Goal: Transaction & Acquisition: Book appointment/travel/reservation

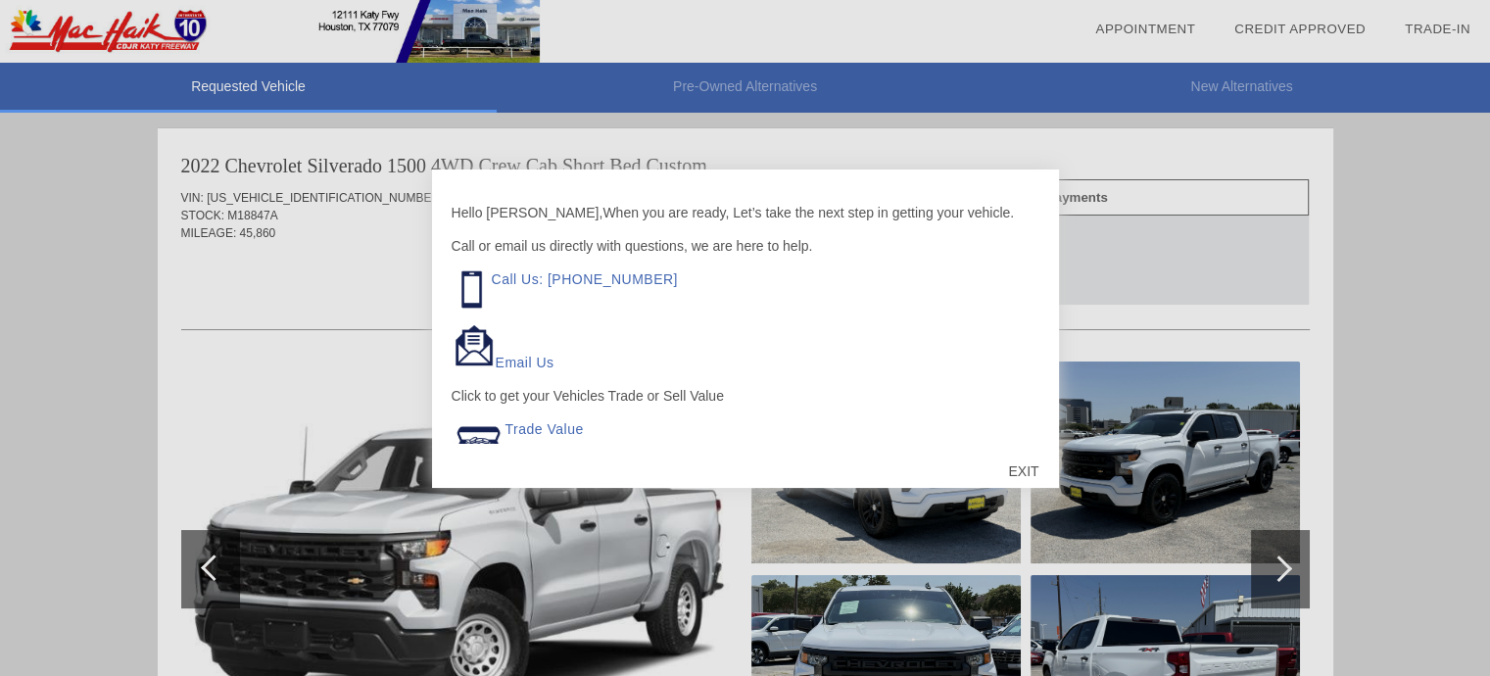
click at [1025, 465] on div "EXIT" at bounding box center [1023, 471] width 70 height 59
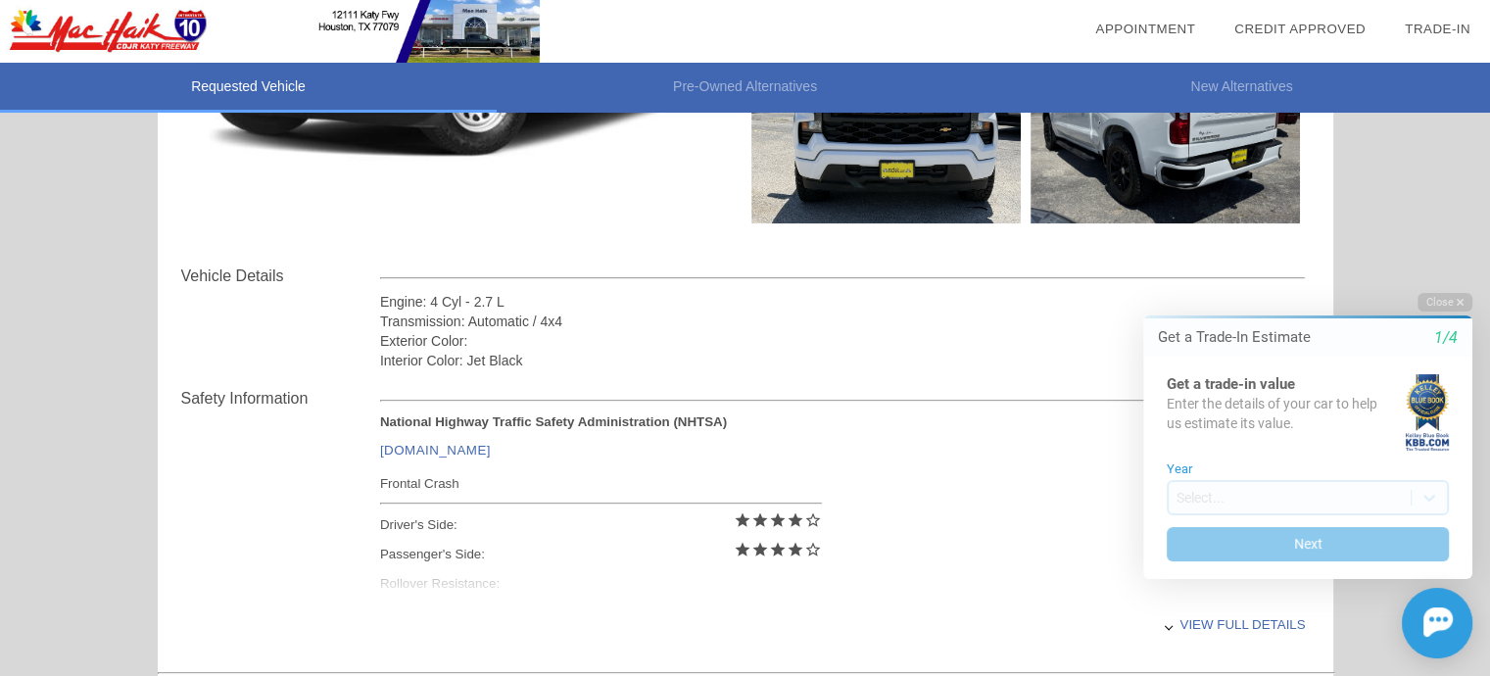
scroll to position [588, 0]
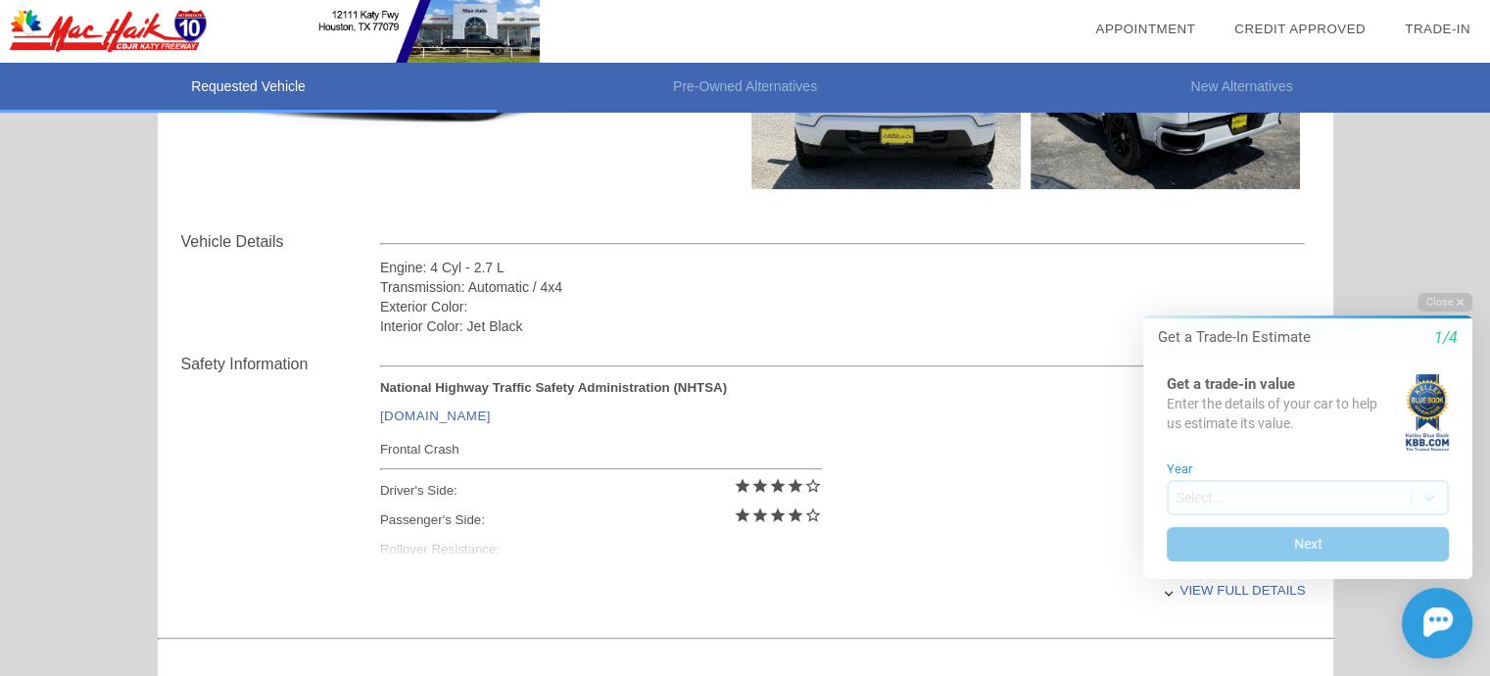
click at [437, 454] on div "Frontal Crash" at bounding box center [601, 449] width 442 height 24
click at [1007, 557] on div "National Highway Traffic Safety Administration (NHTSA) [DOMAIN_NAME] Frontal Cr…" at bounding box center [842, 473] width 925 height 186
click at [1173, 588] on div "Close Get a Trade-In Estimate 1/4 Get a trade-in value Enter the details of you…" at bounding box center [1295, 475] width 353 height 365
click at [1178, 590] on div "Initial Toast" at bounding box center [1295, 623] width 353 height 71
click at [1200, 589] on div "Initial Toast" at bounding box center [1295, 623] width 353 height 71
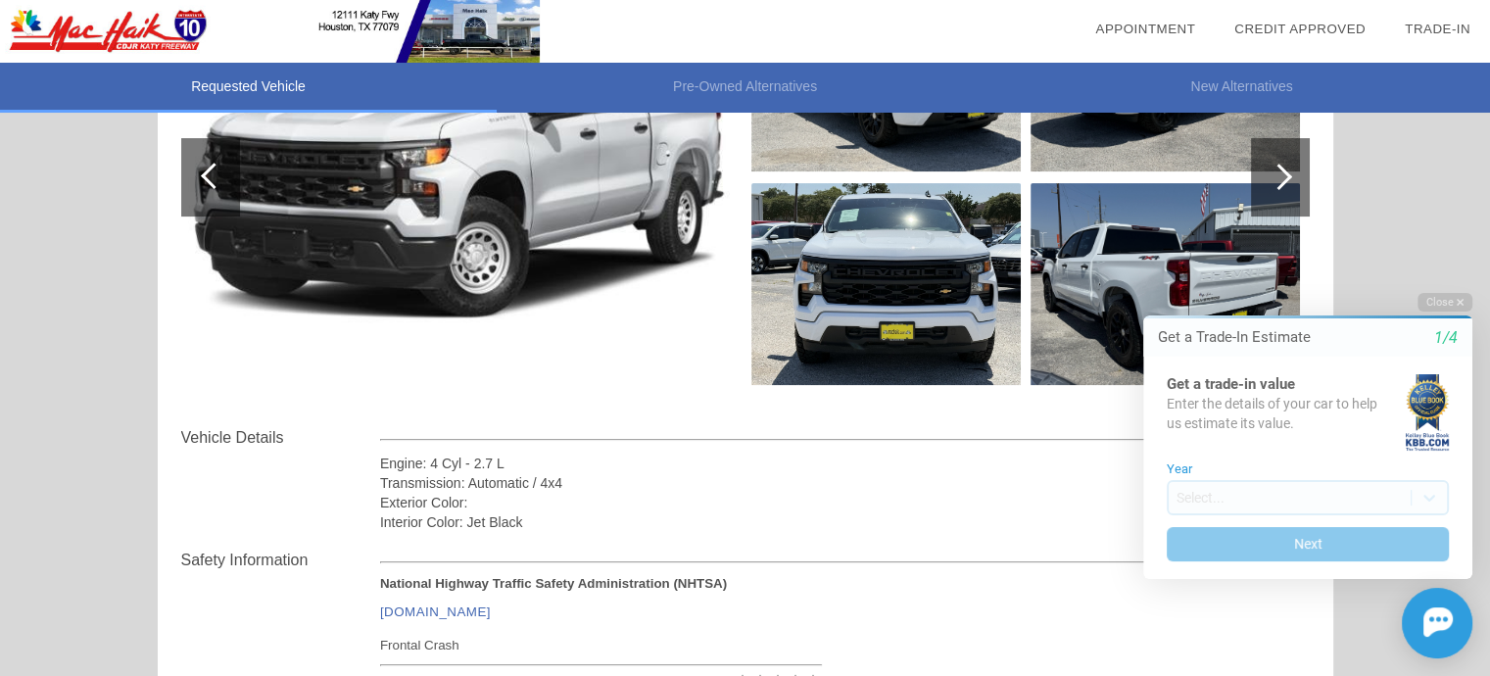
scroll to position [294, 0]
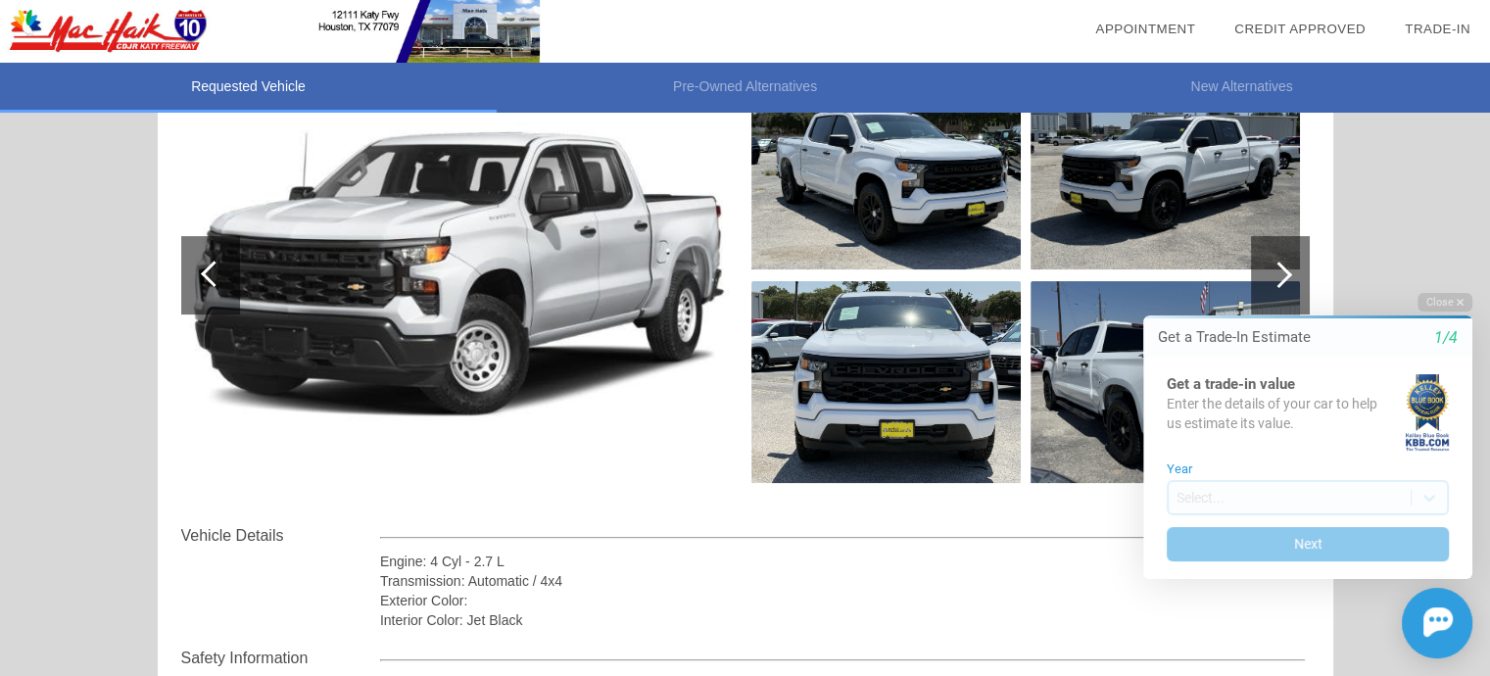
click at [989, 566] on div "Engine: 4 Cyl - 2.7 L" at bounding box center [842, 561] width 925 height 20
click at [1440, 233] on div "Requested Vehicle Pre-Owned Alternatives New Alternatives date_range Appointmen…" at bounding box center [745, 555] width 1490 height 1698
click at [1447, 293] on button "Close" at bounding box center [1444, 302] width 55 height 19
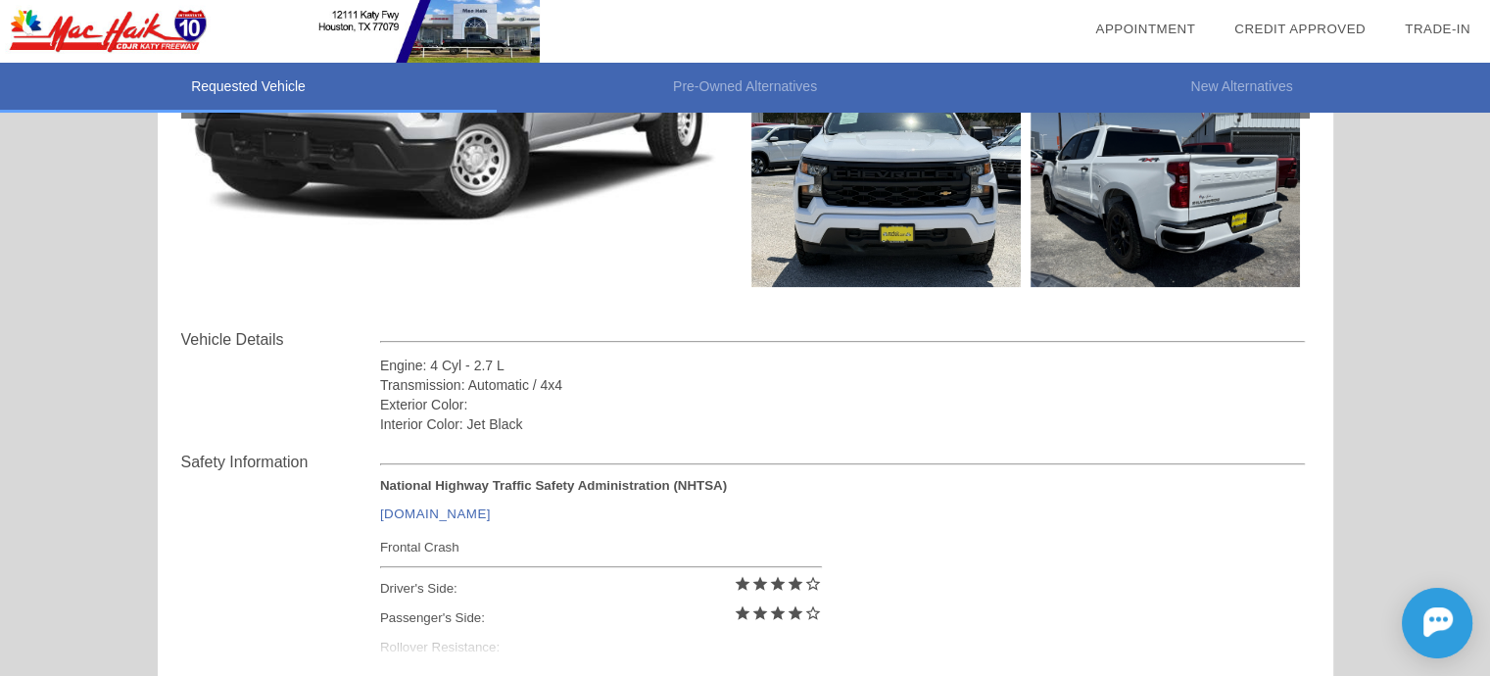
scroll to position [196, 0]
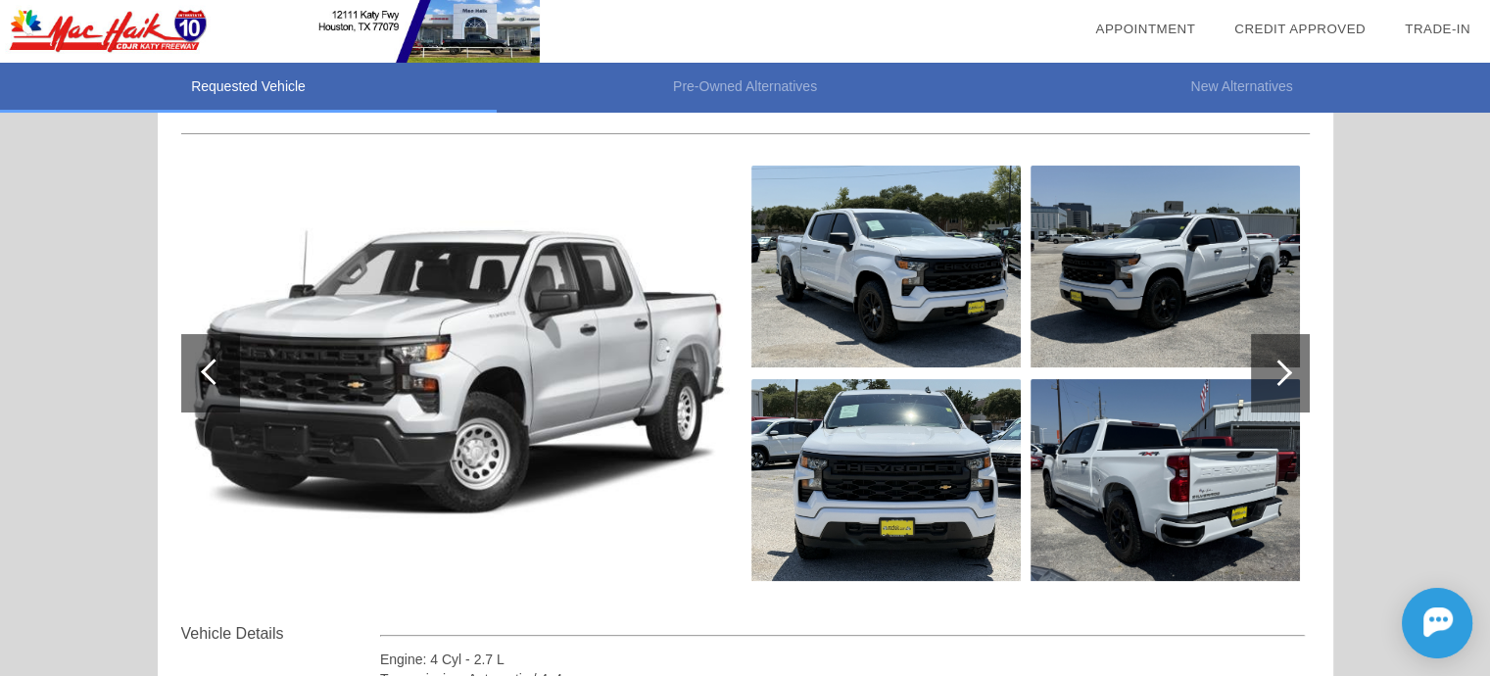
click at [1280, 354] on div at bounding box center [1280, 373] width 59 height 78
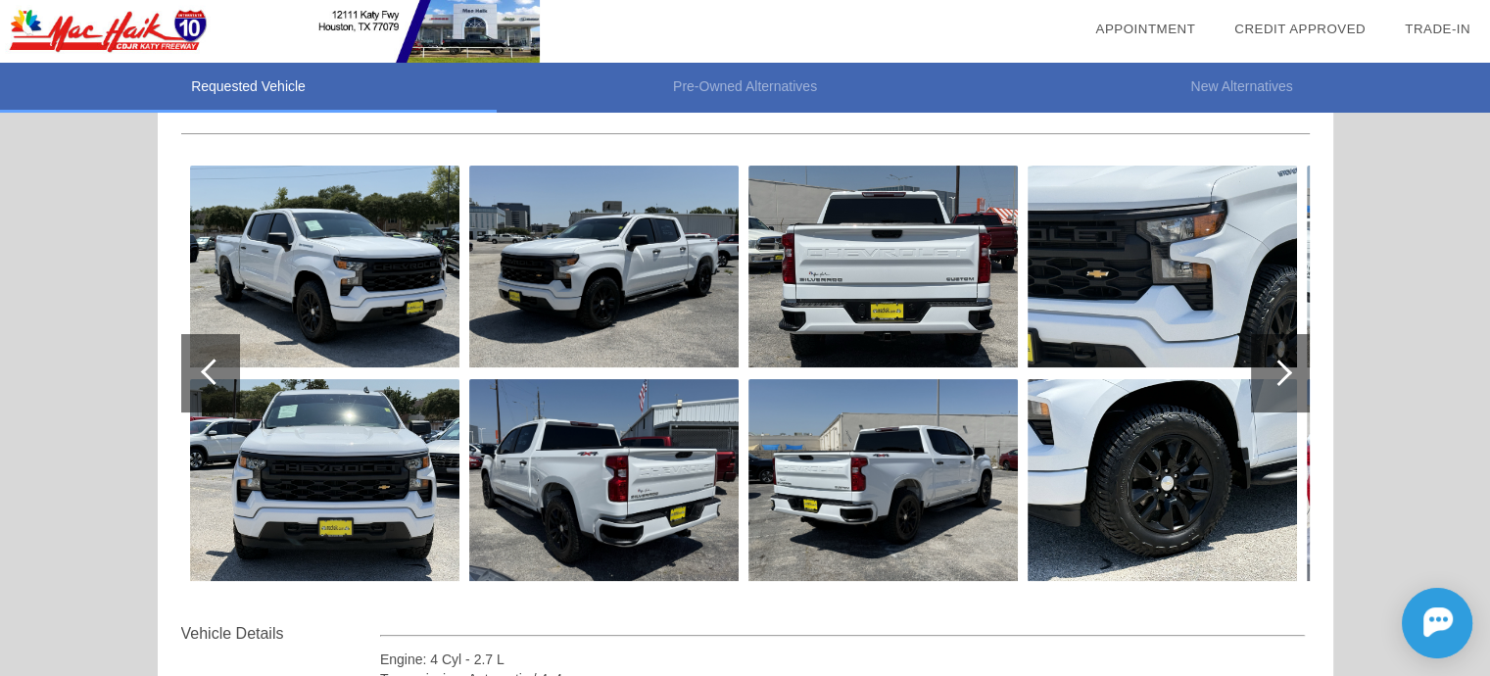
click at [1291, 355] on div at bounding box center [1280, 373] width 59 height 78
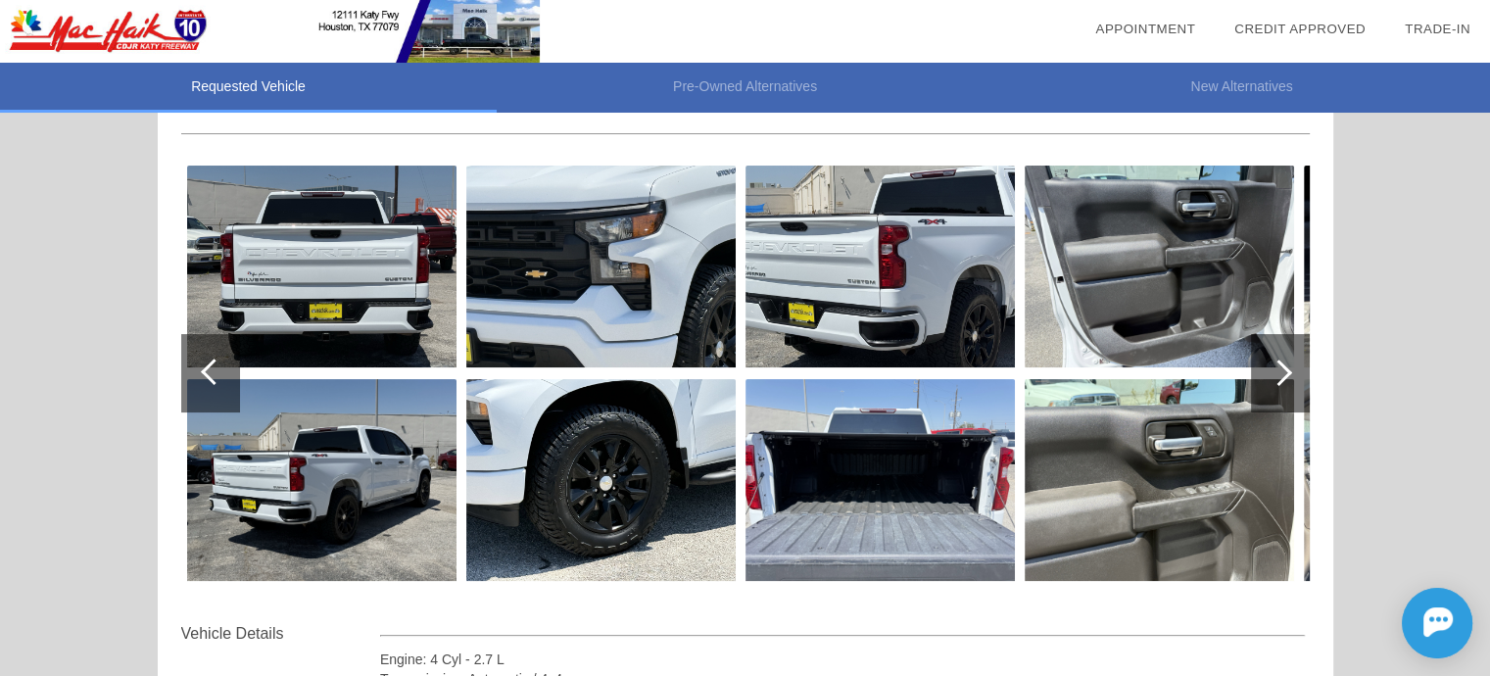
click at [1293, 351] on div at bounding box center [1280, 373] width 59 height 78
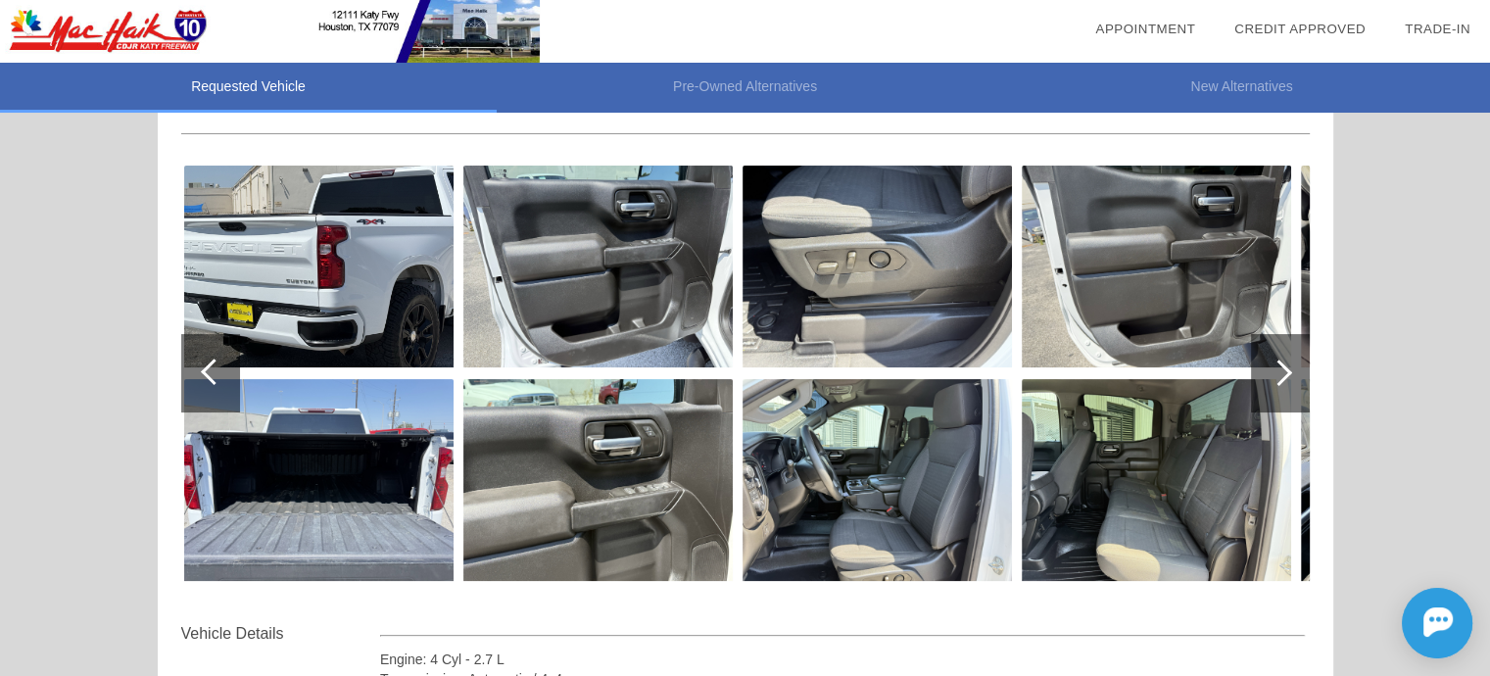
click at [1289, 373] on div at bounding box center [1280, 373] width 59 height 78
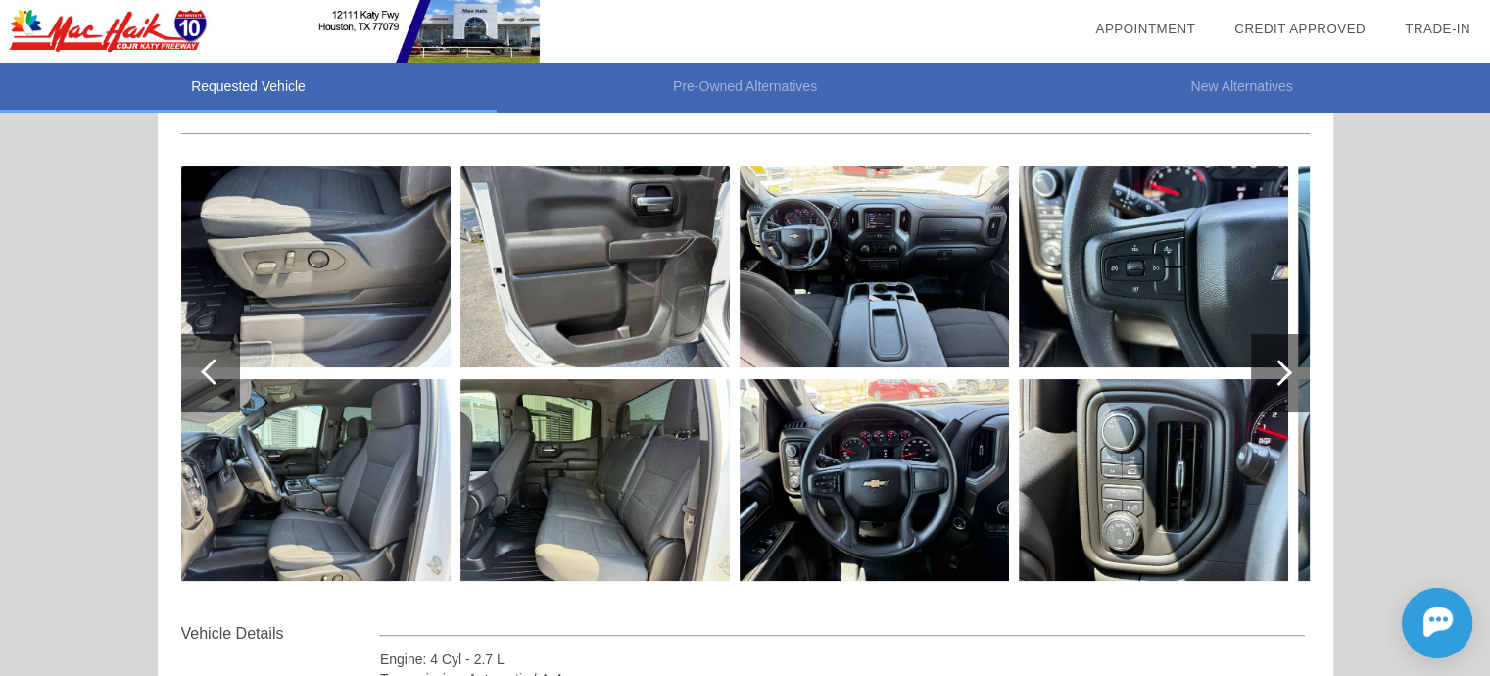
click at [1289, 365] on div at bounding box center [1280, 373] width 59 height 78
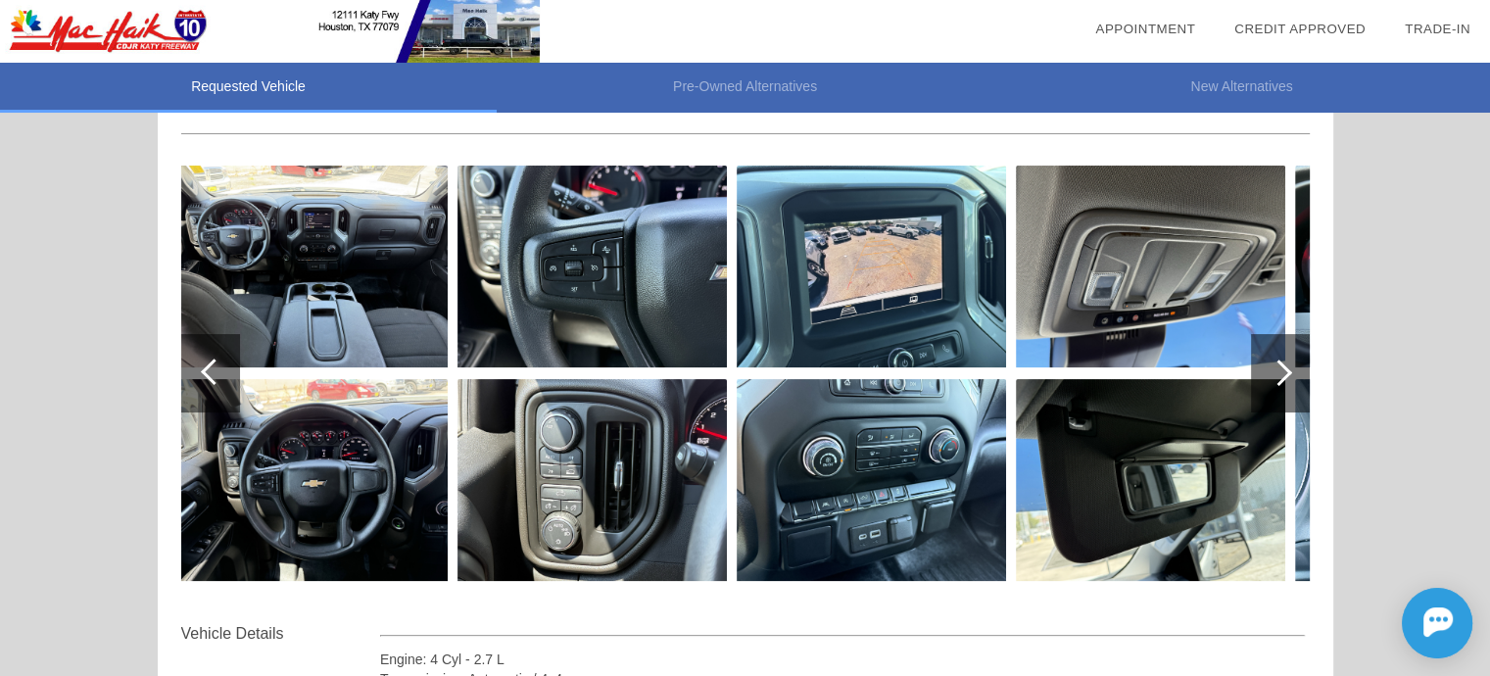
click at [1289, 361] on div at bounding box center [1280, 373] width 59 height 78
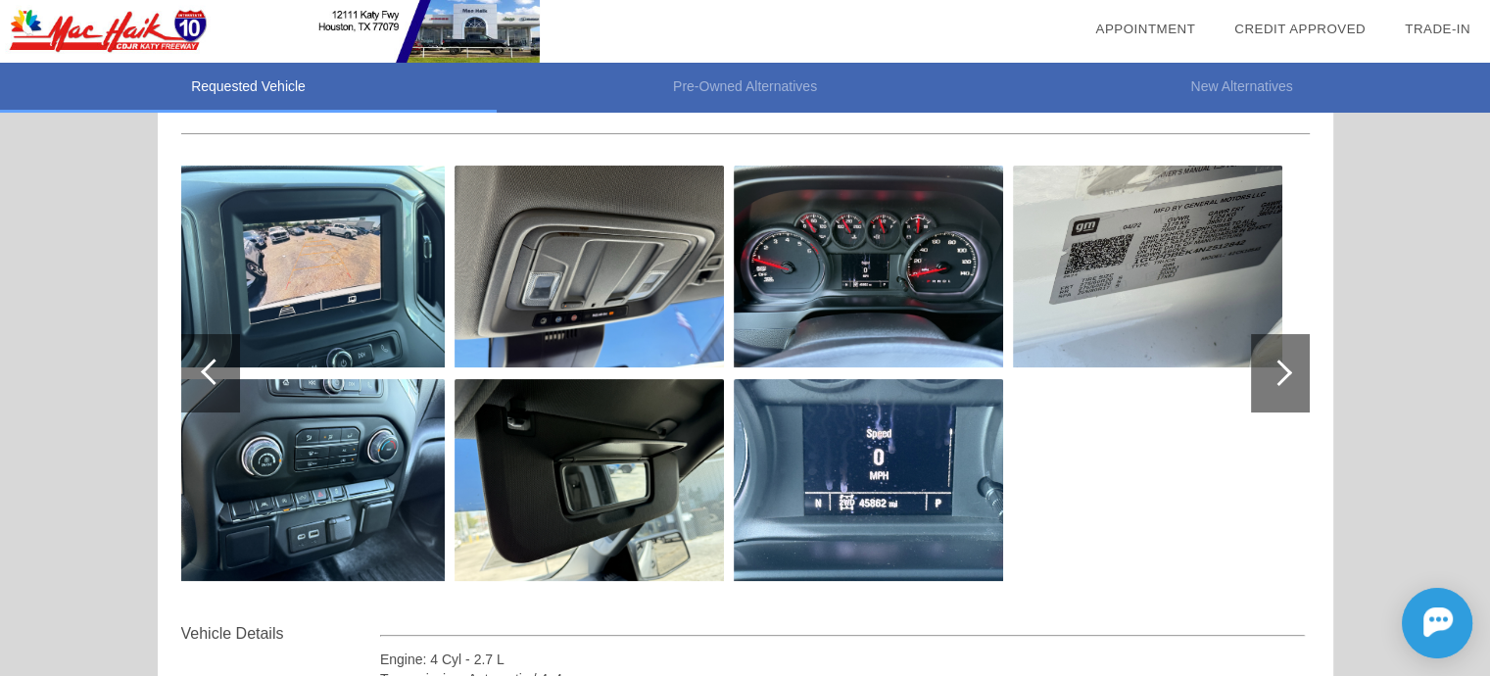
click at [1288, 357] on div at bounding box center [1280, 373] width 59 height 78
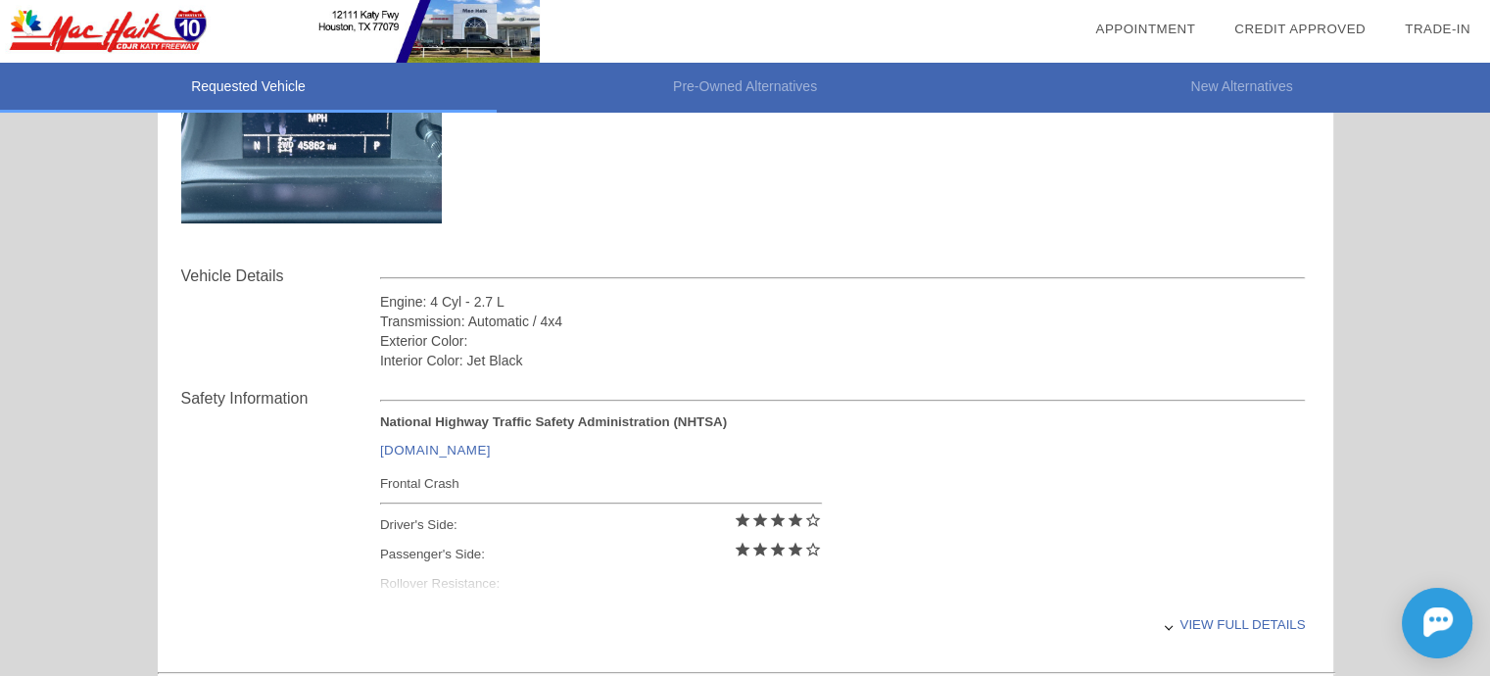
scroll to position [588, 0]
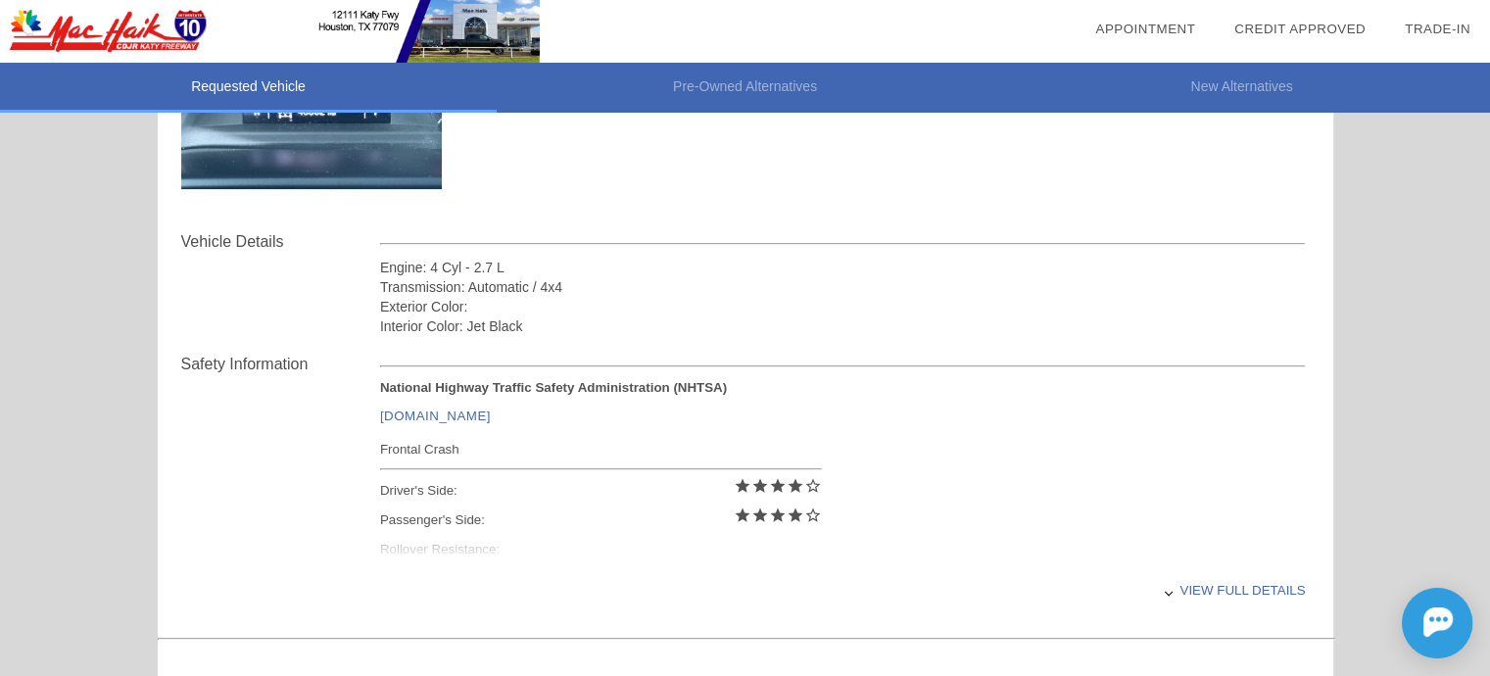
click at [1234, 592] on div "View full details" at bounding box center [842, 590] width 925 height 48
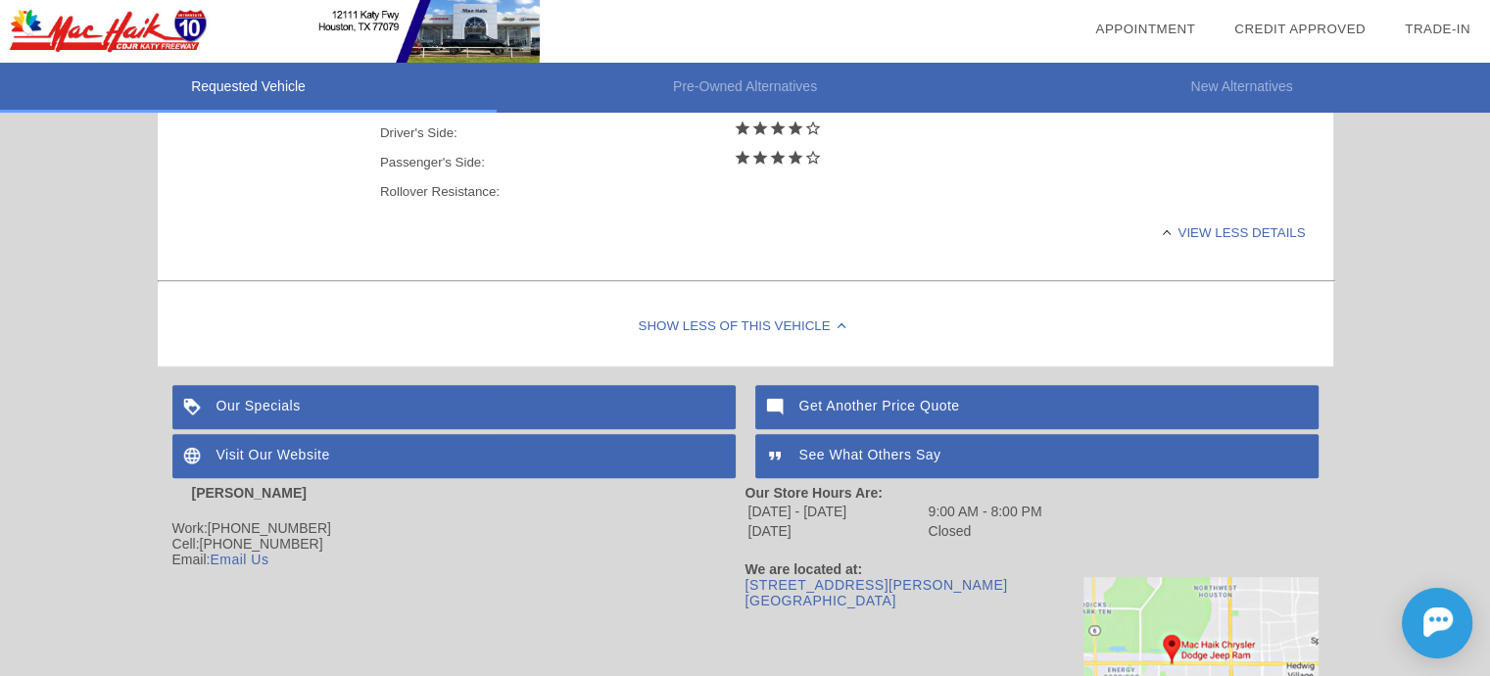
scroll to position [979, 0]
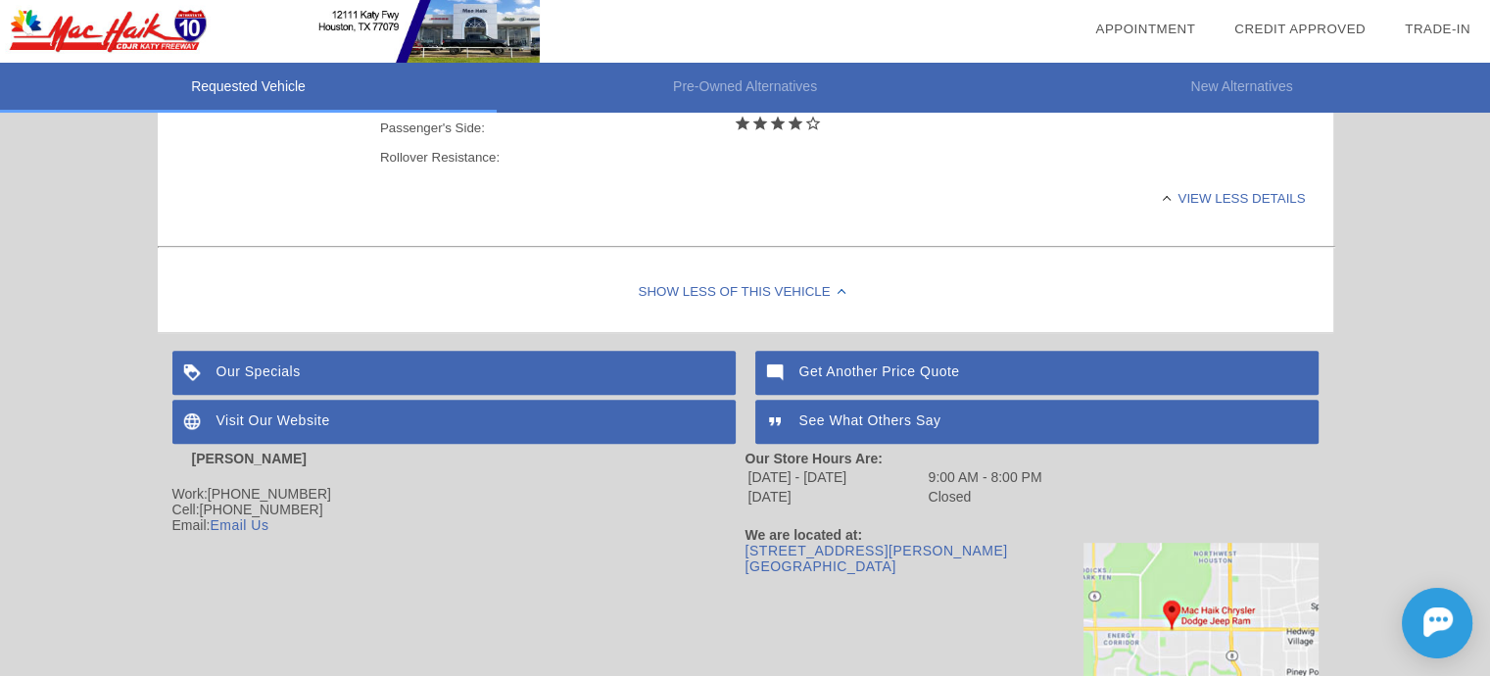
click at [858, 420] on div "See What Others Say" at bounding box center [1036, 422] width 563 height 44
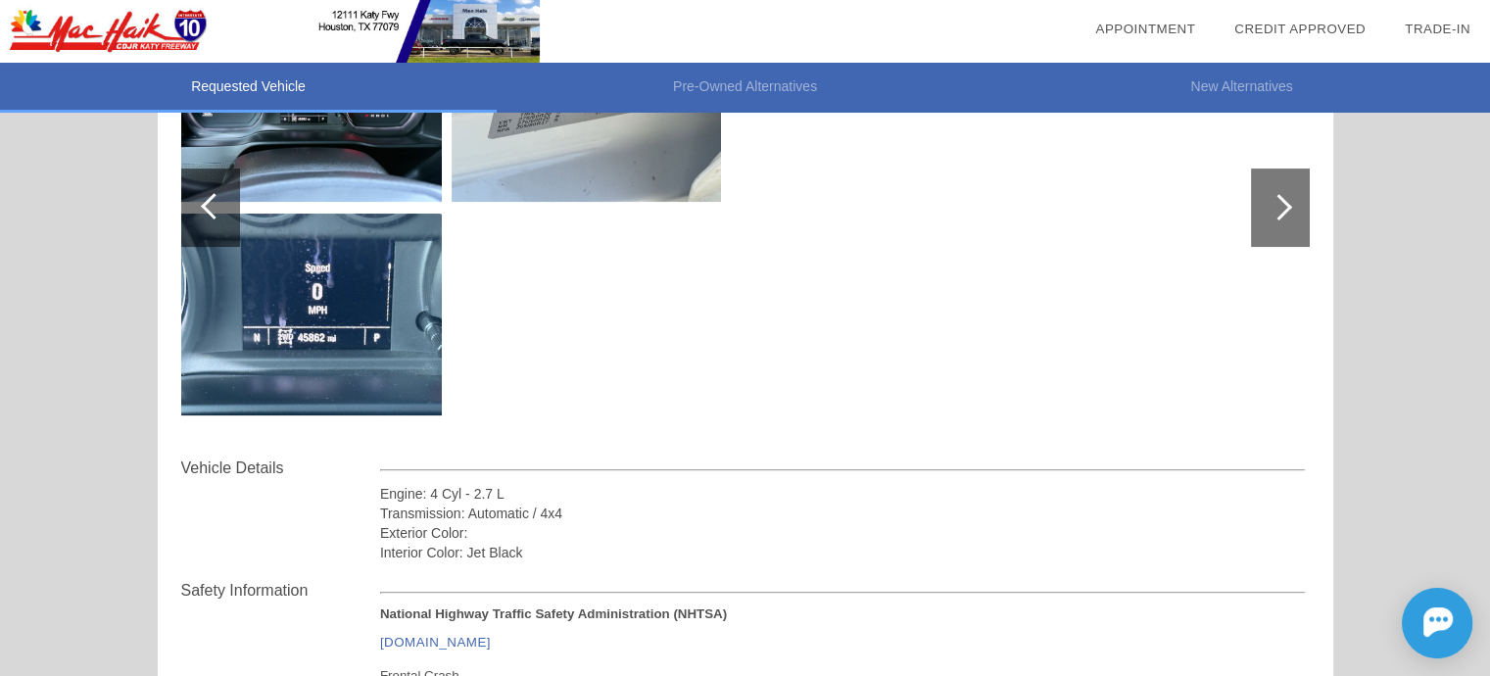
scroll to position [196, 0]
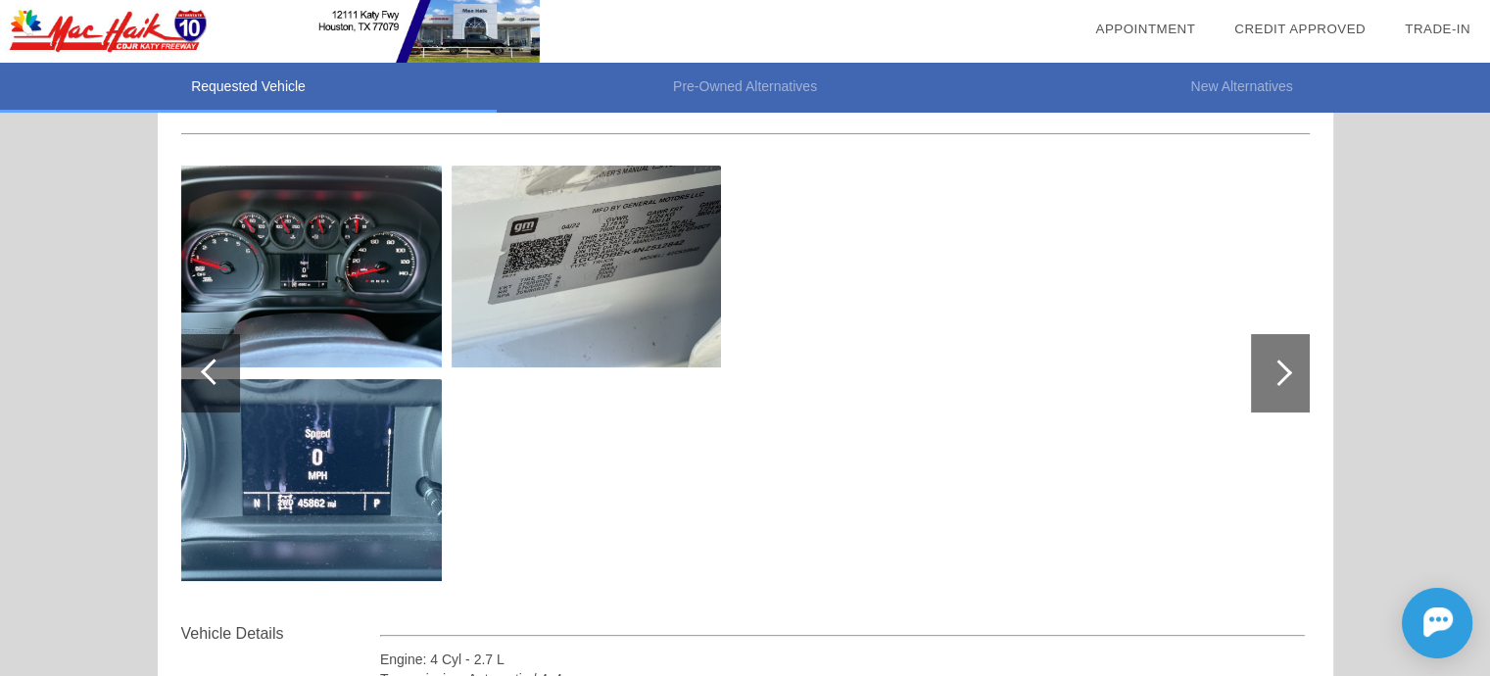
click at [356, 446] on img at bounding box center [306, 480] width 269 height 202
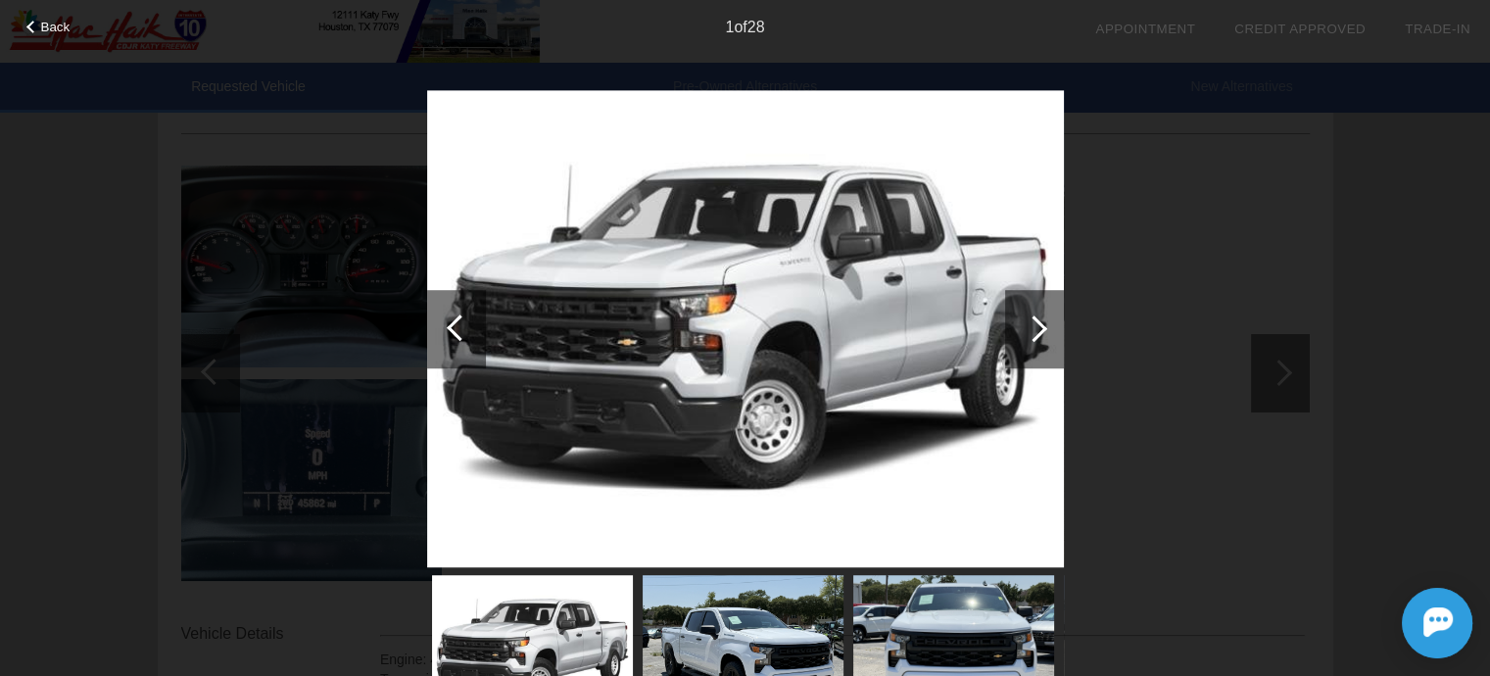
click at [356, 446] on div "Back 1 of 28" at bounding box center [745, 338] width 1490 height 676
click at [622, 423] on img at bounding box center [745, 329] width 637 height 478
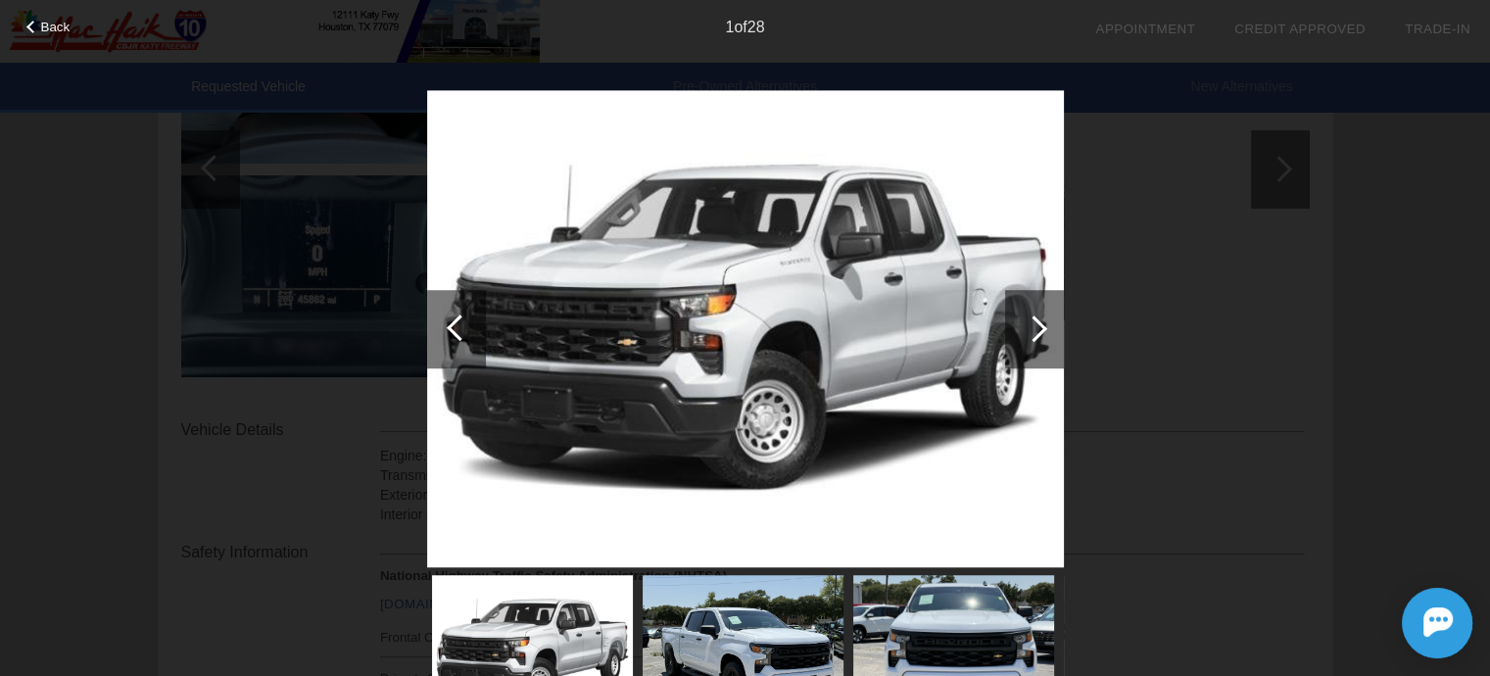
scroll to position [392, 0]
click at [1039, 326] on div at bounding box center [1033, 328] width 26 height 26
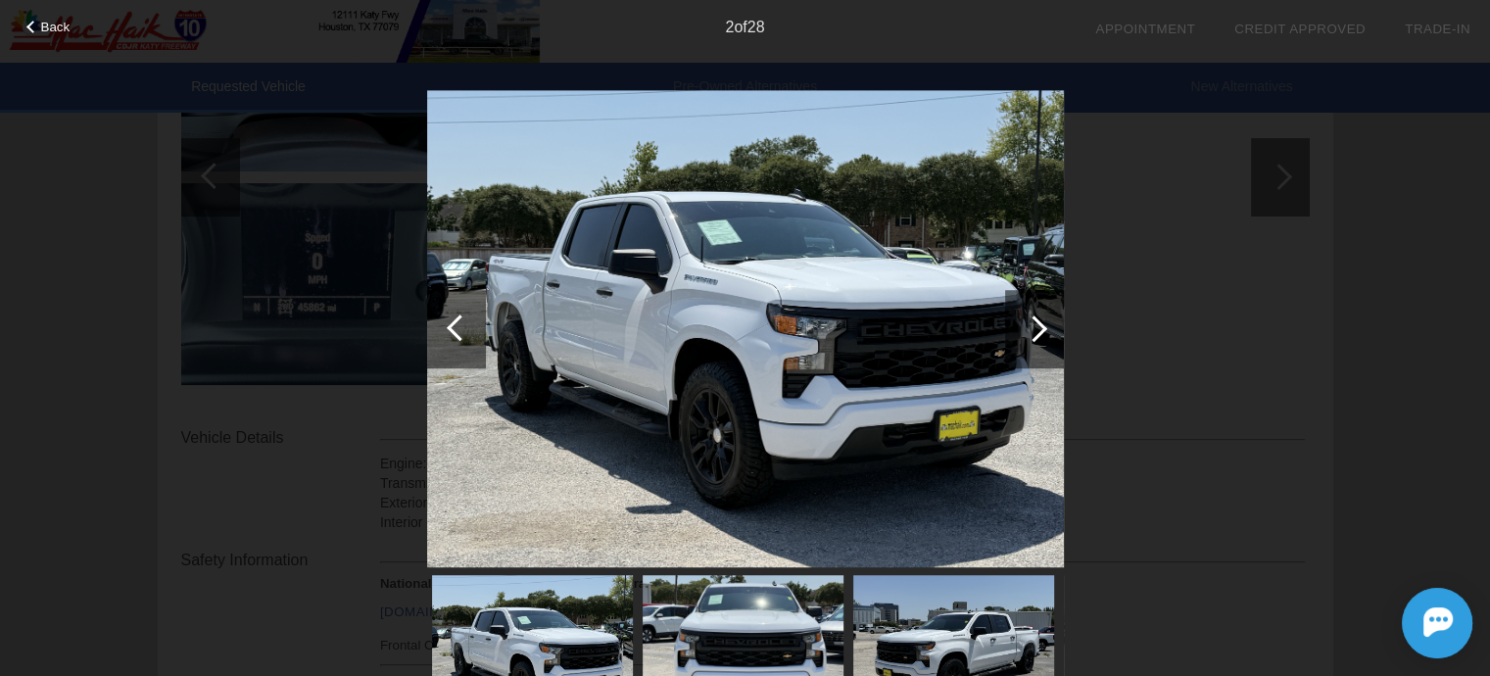
click at [2, 341] on div "Back 2 of 28" at bounding box center [745, 338] width 1490 height 676
click at [99, 322] on div "Back 2 of 28" at bounding box center [745, 338] width 1490 height 676
drag, startPoint x: 1125, startPoint y: 13, endPoint x: 1121, endPoint y: 25, distance: 13.3
click at [1121, 25] on li "date_range Appointment" at bounding box center [1144, 29] width 139 height 59
click at [1121, 25] on link "Appointment" at bounding box center [1145, 29] width 100 height 15
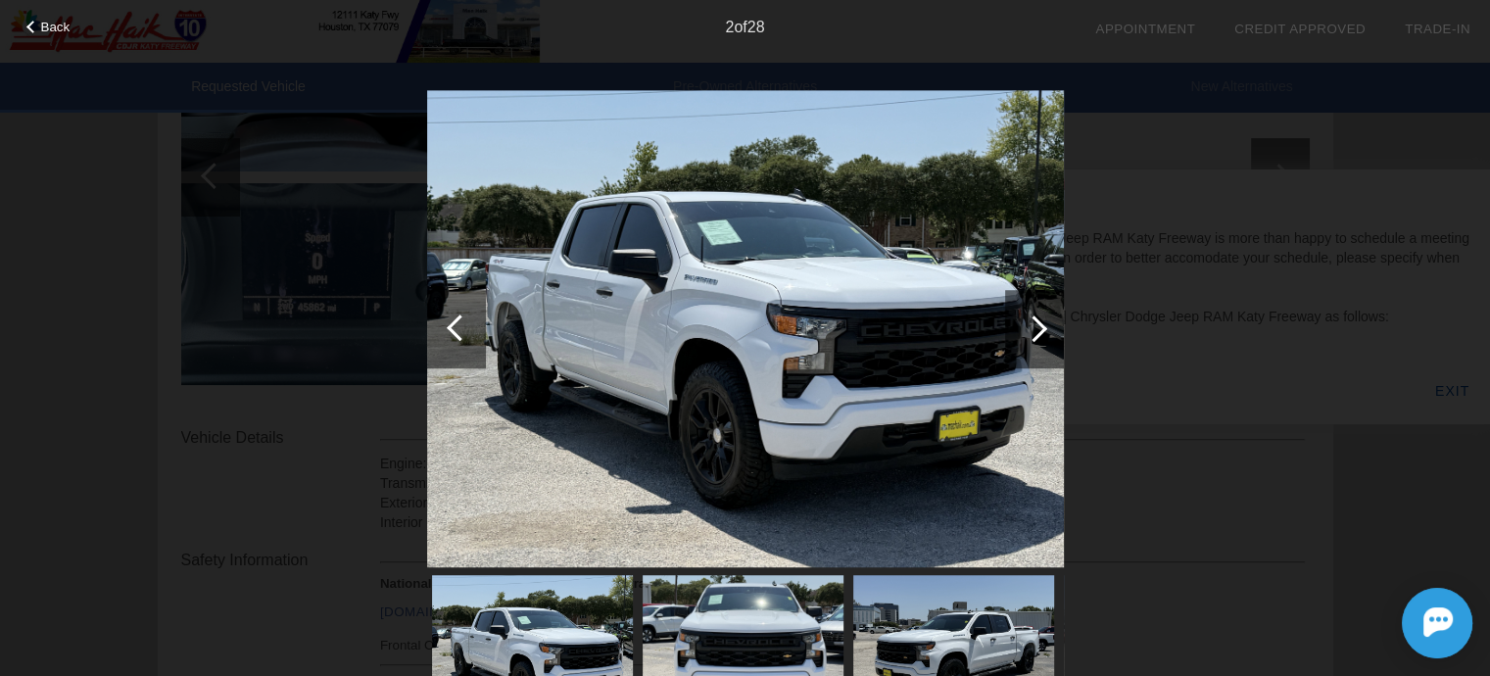
click at [1203, 438] on div "Back 2 of 28" at bounding box center [745, 338] width 1490 height 676
click at [1442, 391] on div "Back 2 of 28" at bounding box center [745, 338] width 1490 height 676
click at [1443, 385] on div "Back 2 of 28" at bounding box center [745, 338] width 1490 height 676
